Goal: Check status: Check status

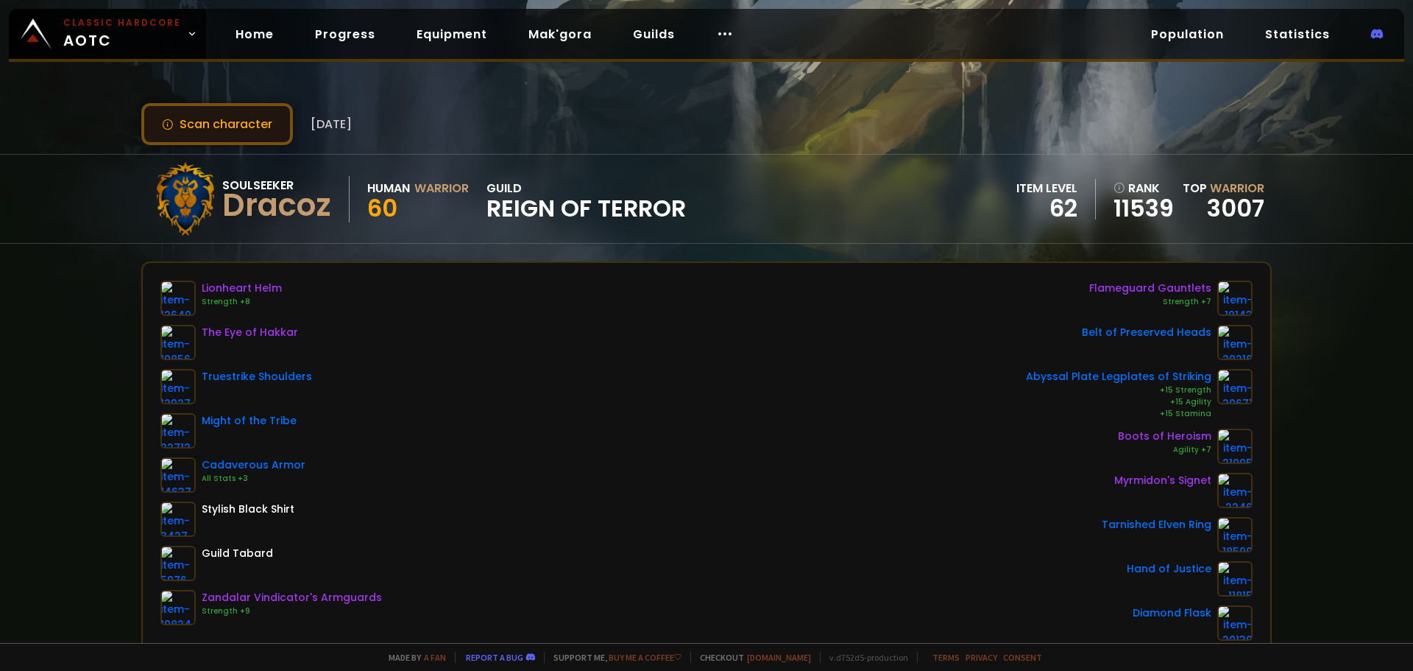
click at [153, 121] on button "Scan character" at bounding box center [217, 124] width 152 height 42
click at [49, 375] on div "Scan character 2 months ago Soulseeker Dracoz Human Warrior 60 guild Reign of T…" at bounding box center [706, 321] width 1413 height 643
click at [597, 121] on div "Scan character 2 months ago" at bounding box center [706, 124] width 1131 height 42
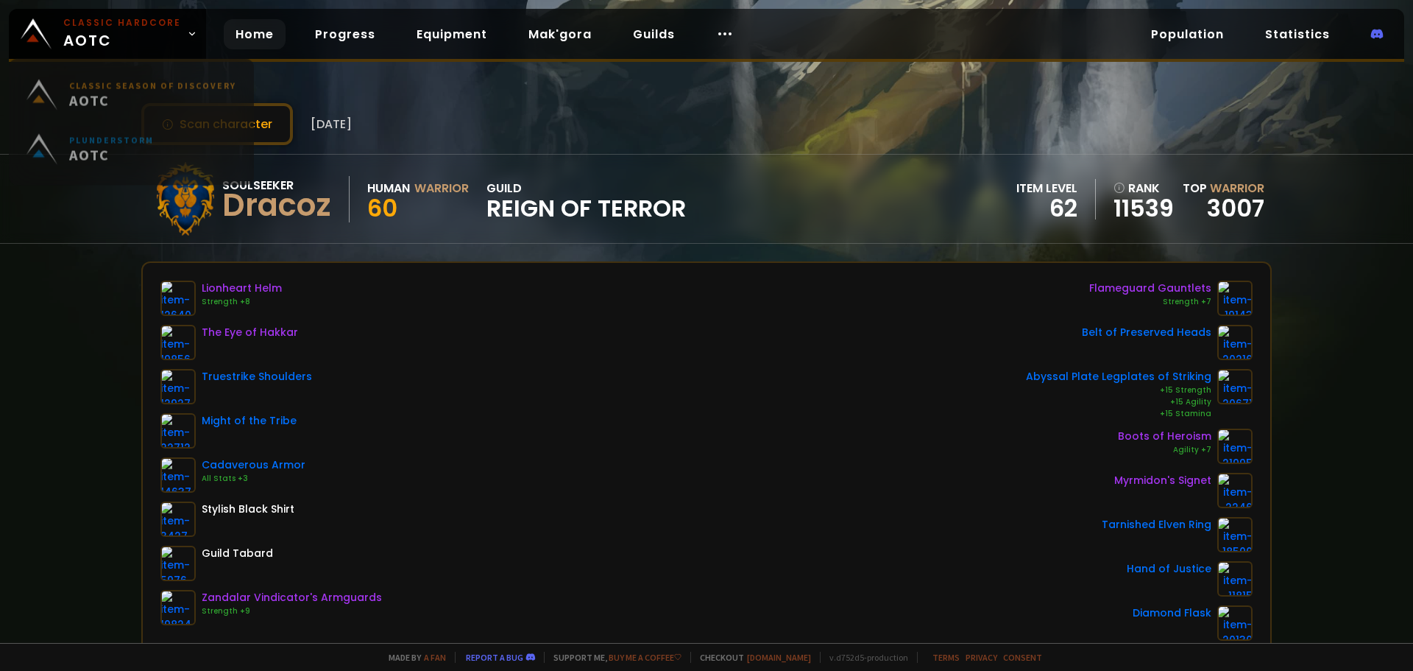
click at [266, 35] on link "Home" at bounding box center [255, 34] width 62 height 30
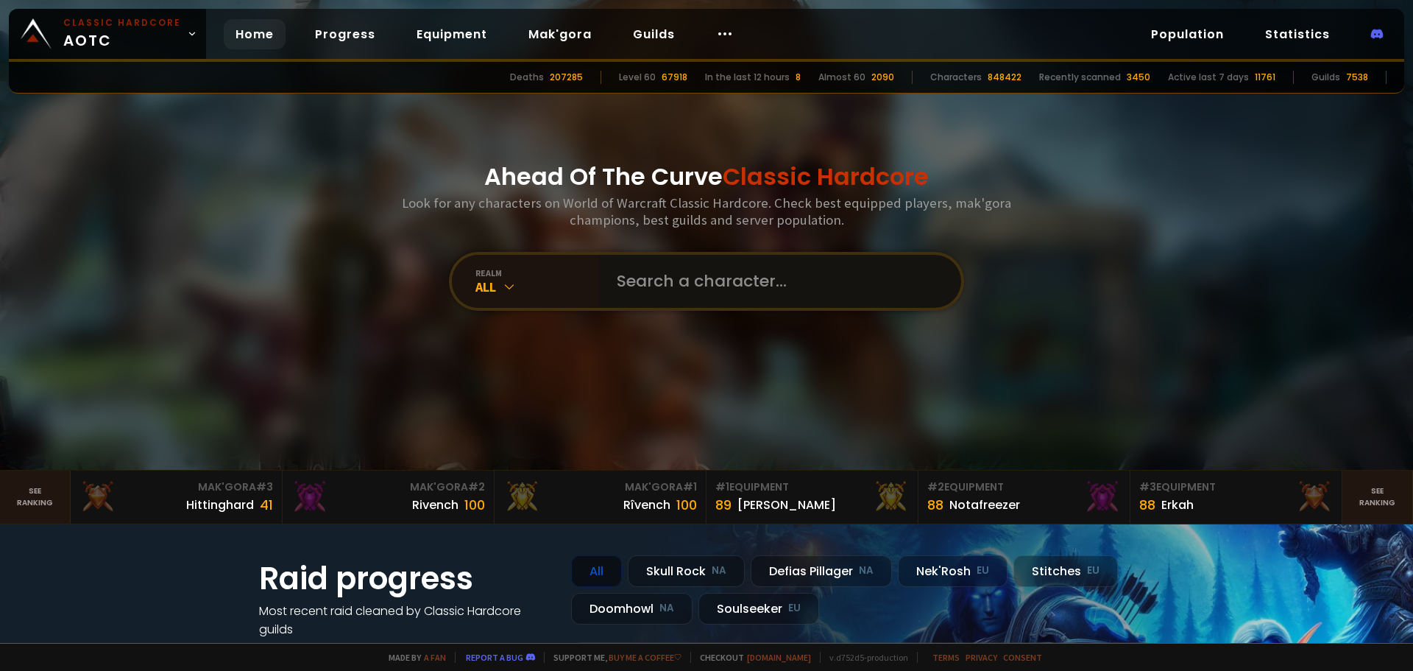
click at [659, 283] on input "text" at bounding box center [776, 281] width 336 height 53
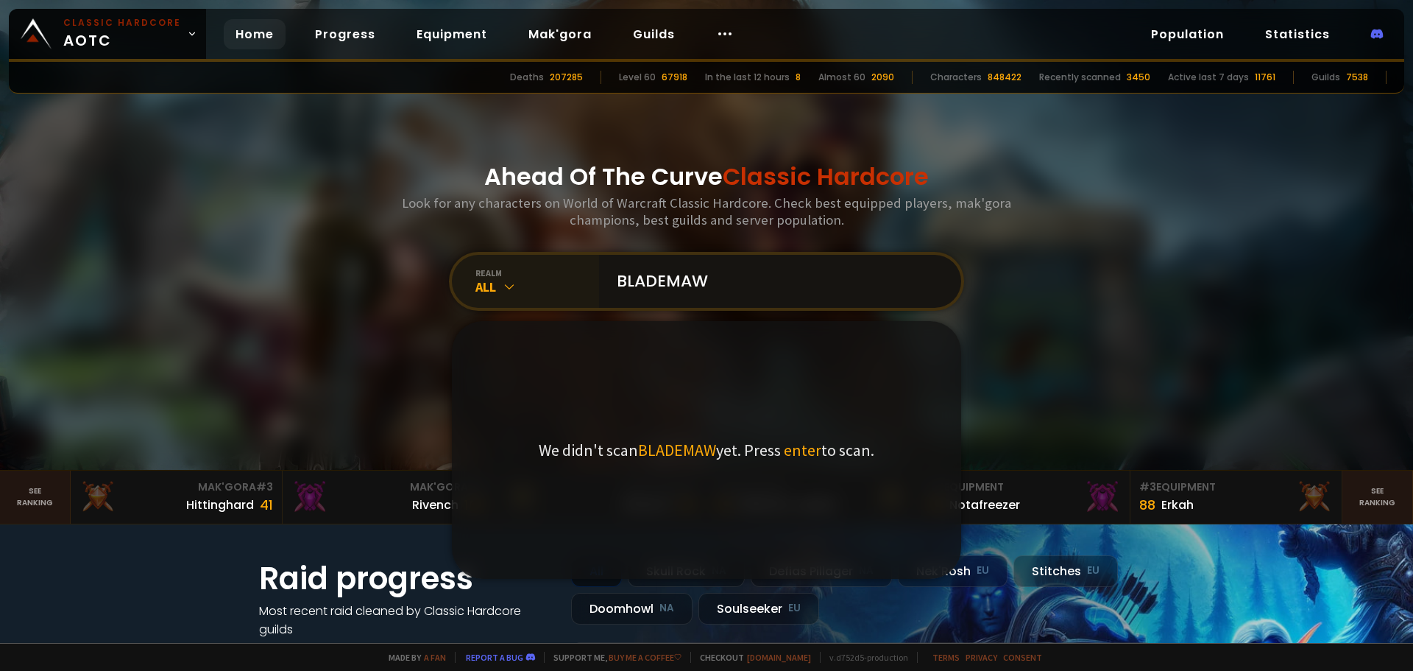
type input "BLADEMAW"
click at [533, 279] on div "All" at bounding box center [538, 286] width 124 height 17
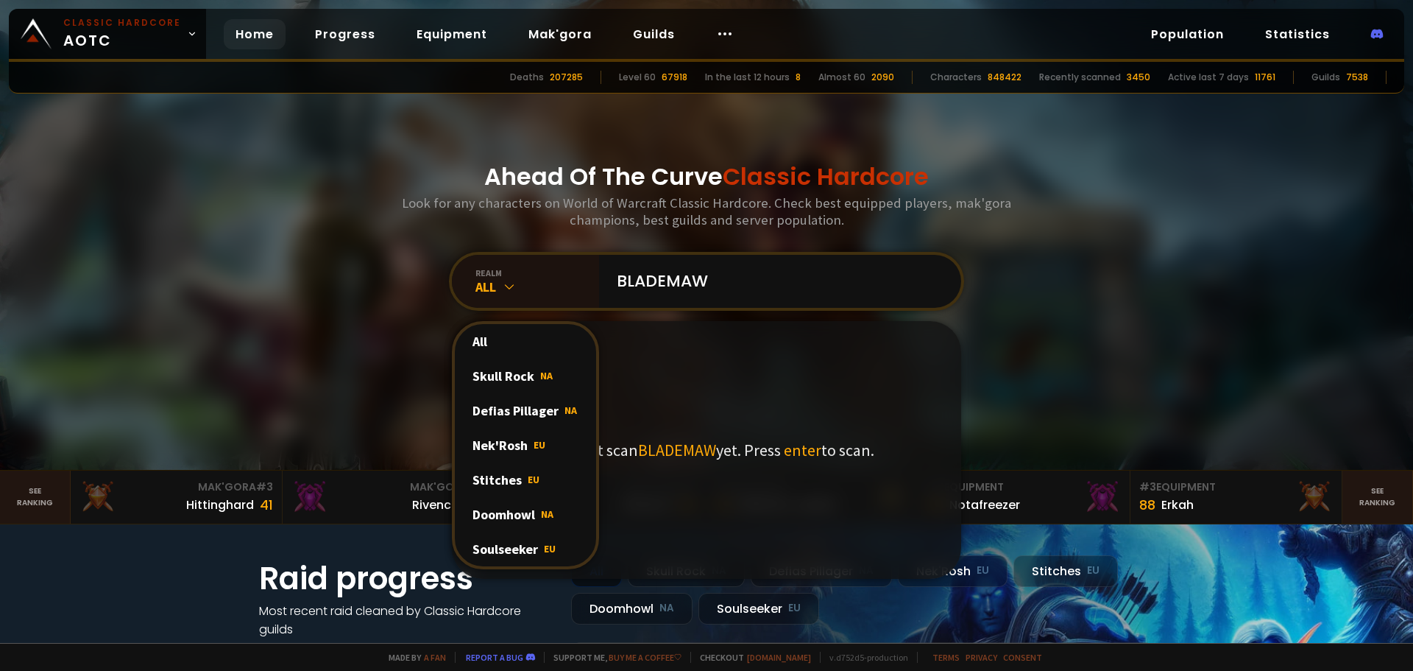
click at [508, 548] on div "Soulseeker EU" at bounding box center [525, 548] width 141 height 35
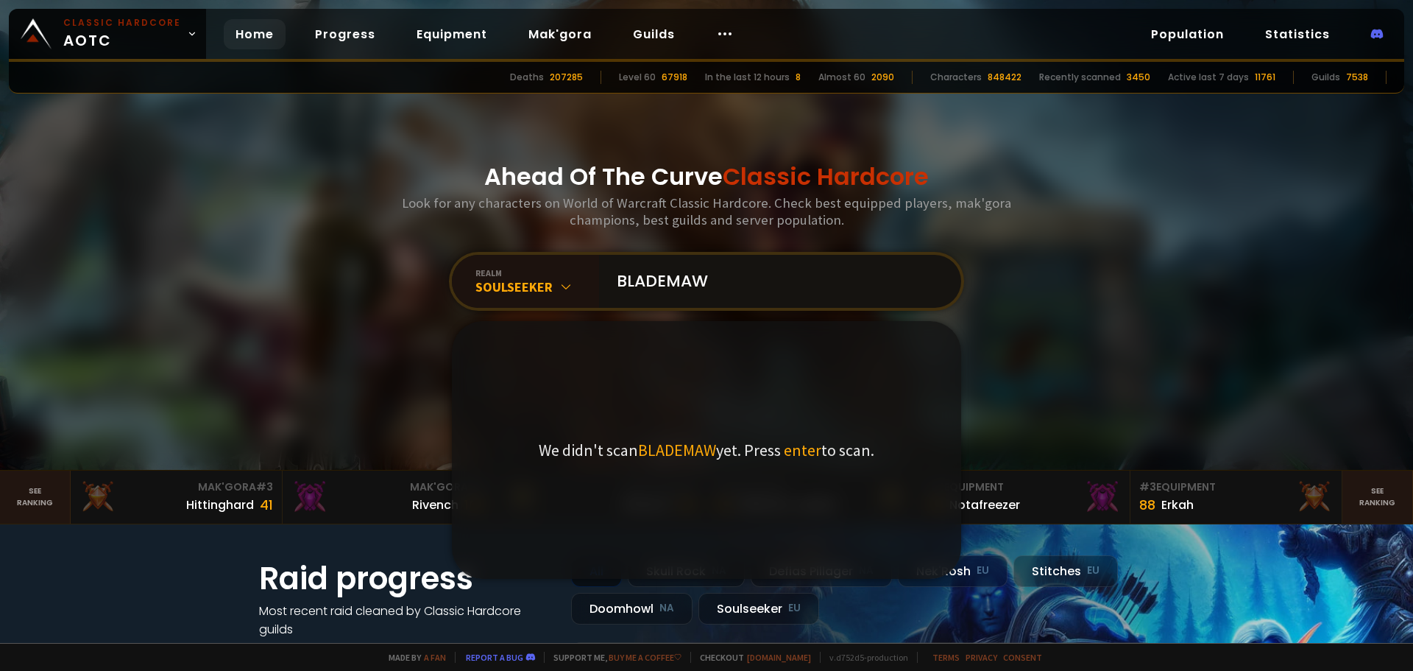
click at [765, 283] on input "BLADEMAW" at bounding box center [776, 281] width 336 height 53
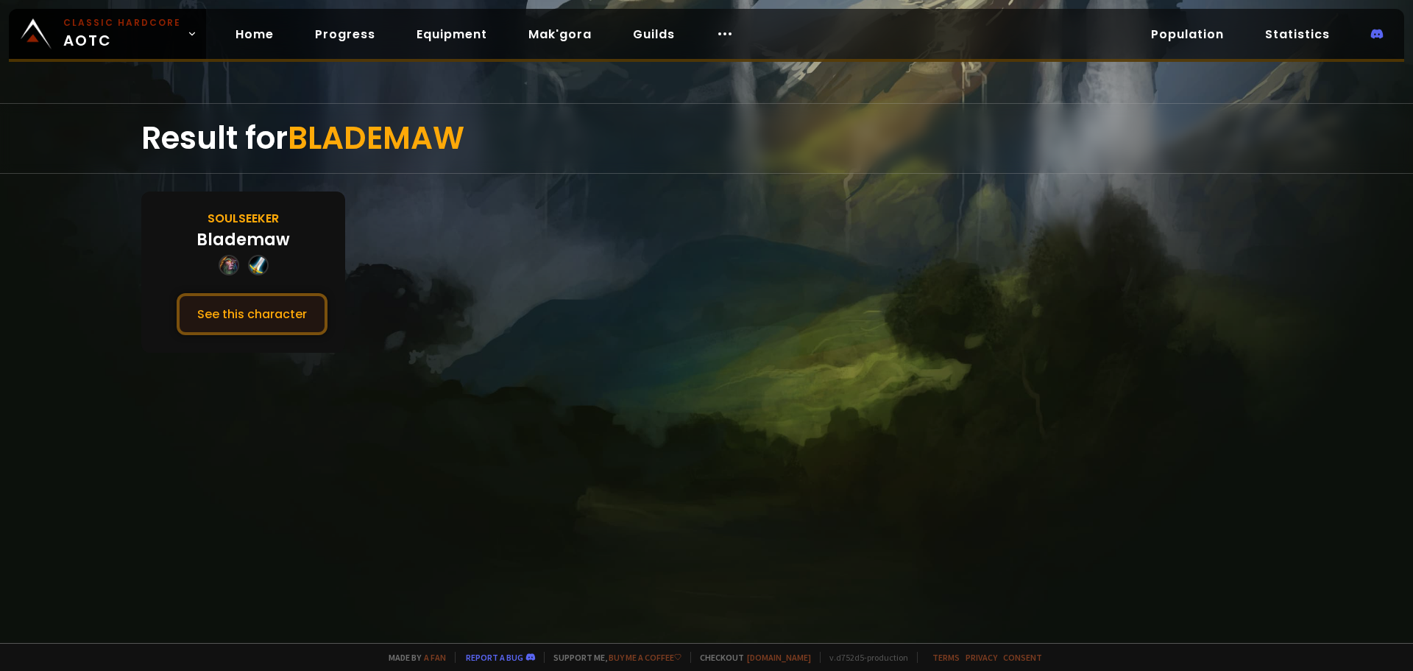
click at [236, 306] on button "See this character" at bounding box center [252, 314] width 151 height 42
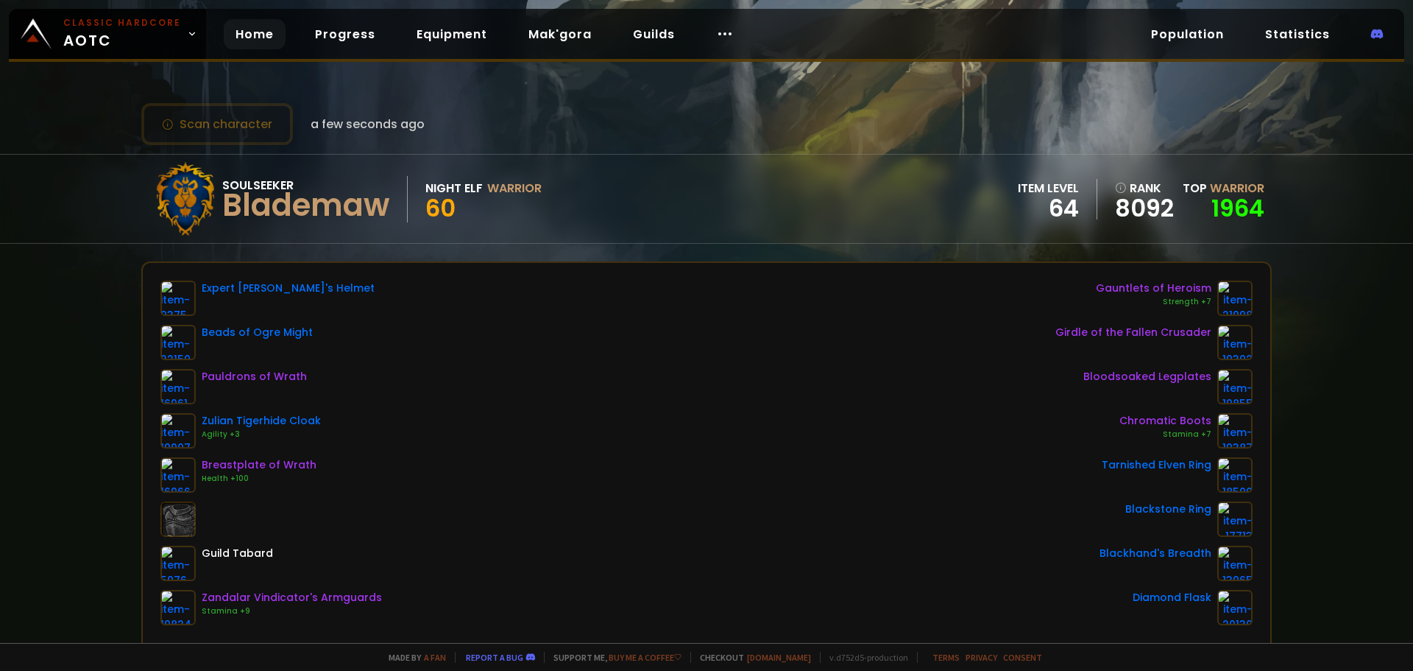
click at [243, 37] on link "Home" at bounding box center [255, 34] width 62 height 30
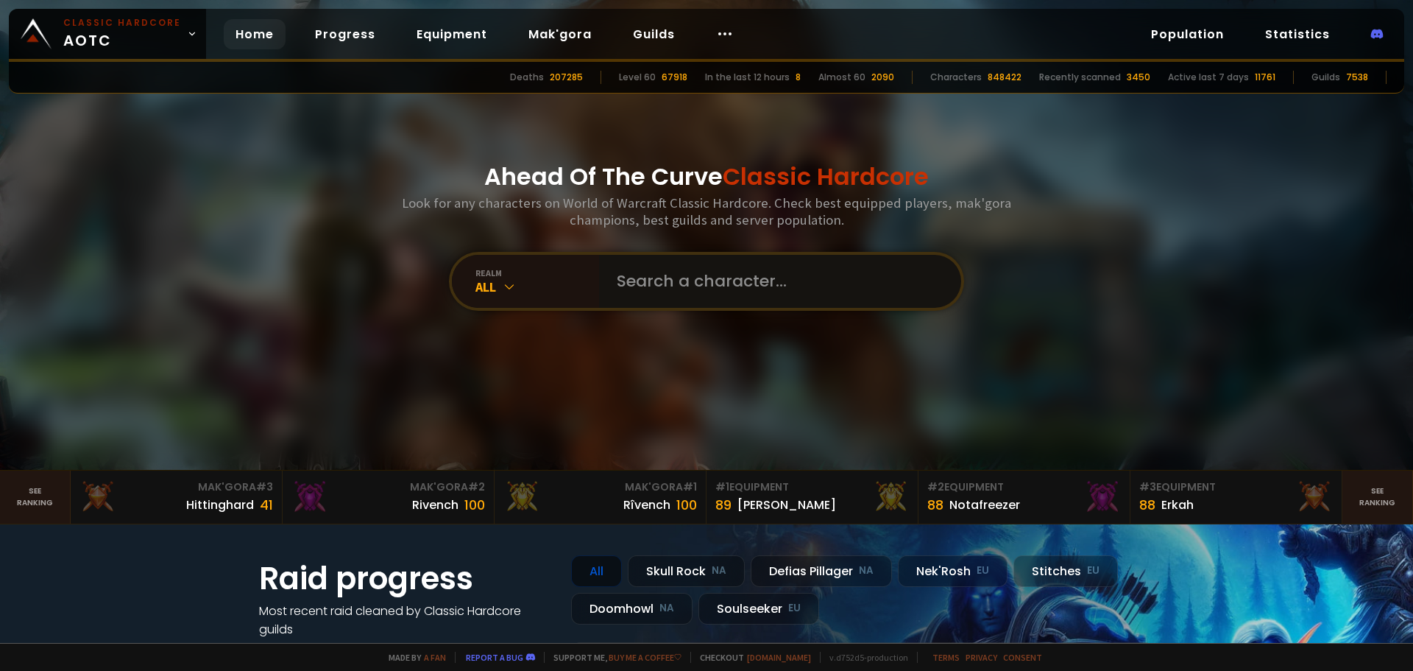
click at [679, 291] on input "text" at bounding box center [776, 281] width 336 height 53
click at [562, 290] on div "All" at bounding box center [538, 286] width 124 height 17
click at [641, 297] on input "text" at bounding box center [776, 281] width 336 height 53
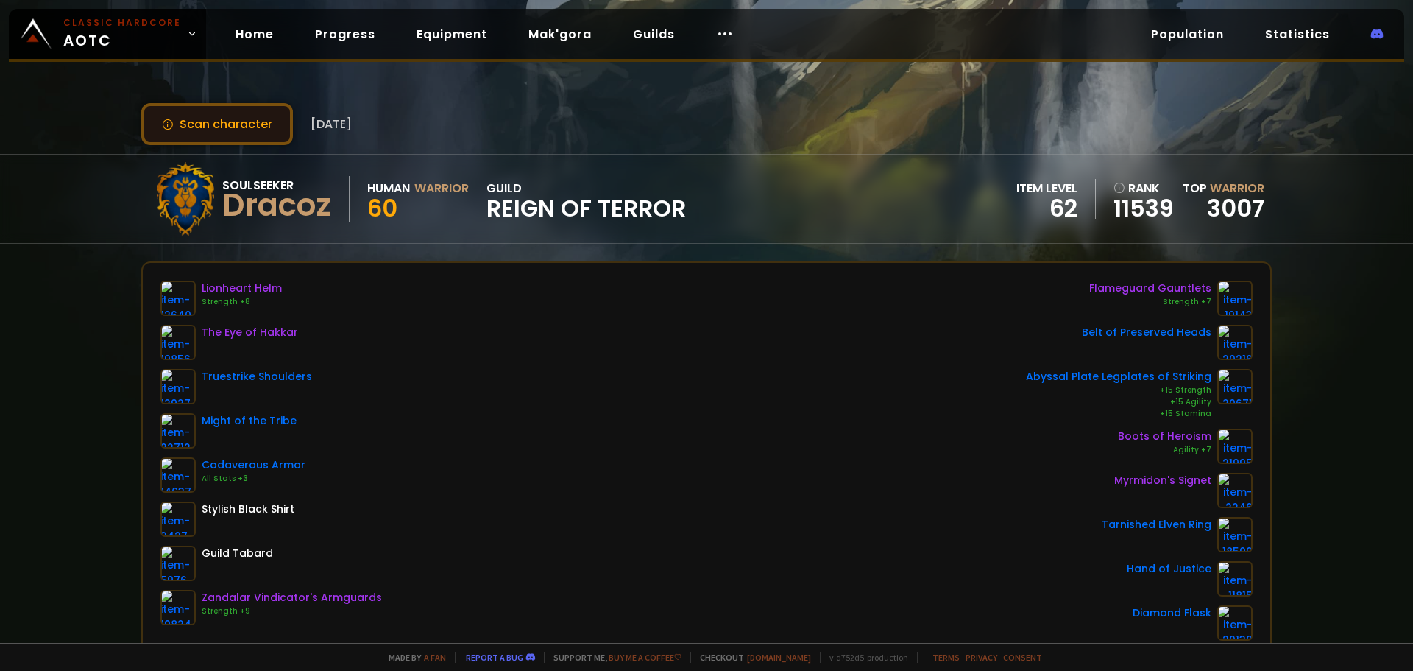
click at [241, 139] on button "Scan character" at bounding box center [217, 124] width 152 height 42
click at [639, 125] on div "Scan character 2 months ago" at bounding box center [706, 124] width 1131 height 42
click at [506, 131] on div "Scan character 2 months ago" at bounding box center [706, 124] width 1131 height 42
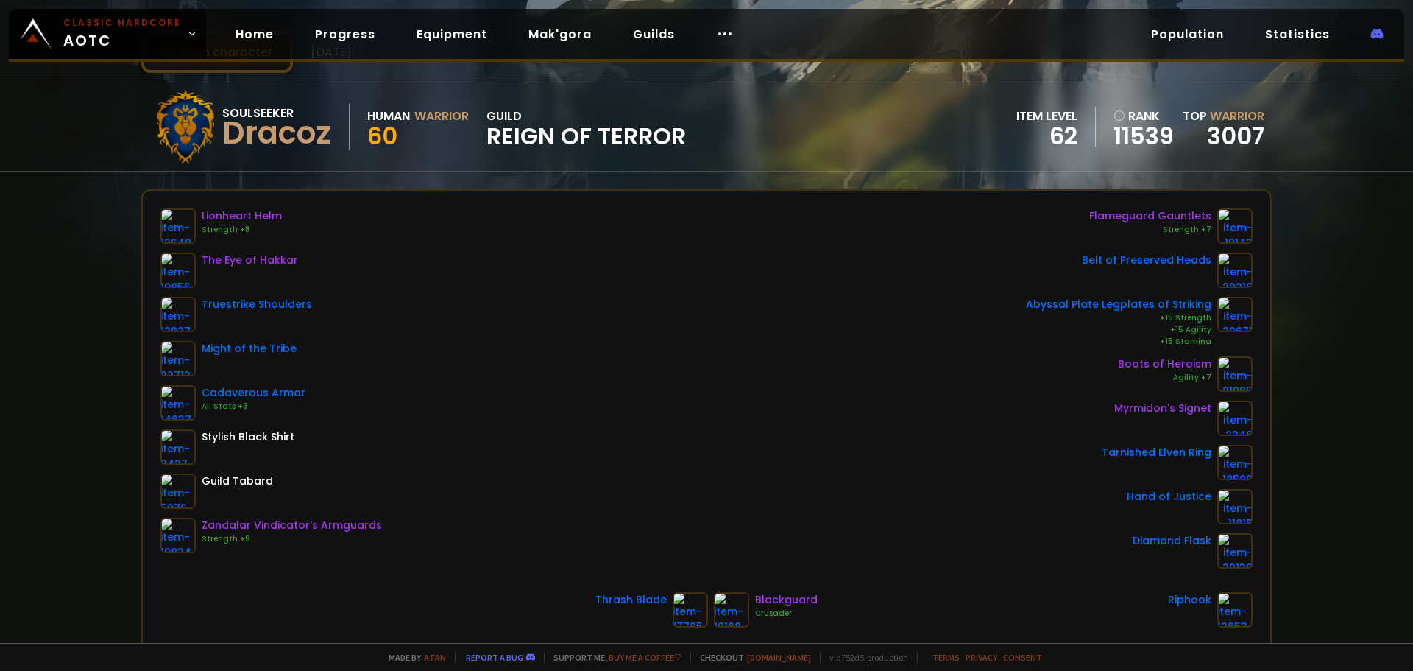
scroll to position [70, 0]
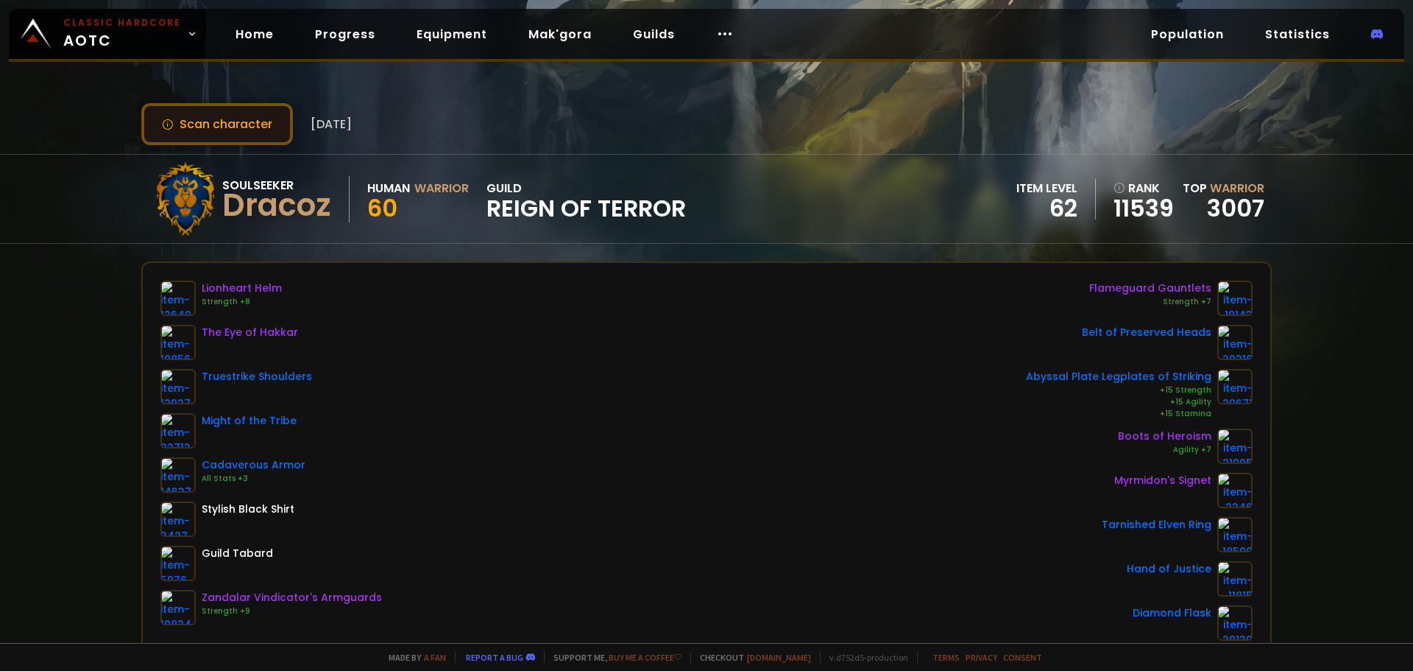
drag, startPoint x: 87, startPoint y: 124, endPoint x: 162, endPoint y: 141, distance: 77.0
click at [89, 124] on div "Scan character [DATE] Soulseeker Dracoz Human Warrior 60 guild Reign of Terror …" at bounding box center [706, 321] width 1413 height 643
click at [164, 141] on button "Scan character" at bounding box center [217, 124] width 152 height 42
